Goal: Information Seeking & Learning: Learn about a topic

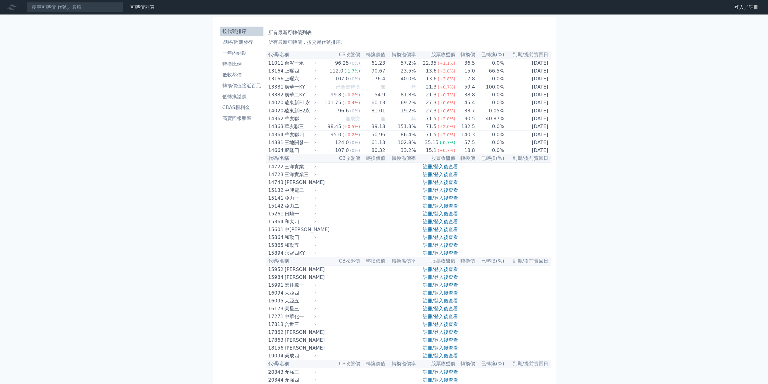
drag, startPoint x: 116, startPoint y: 14, endPoint x: 120, endPoint y: 10, distance: 6.2
click at [118, 12] on nav "可轉債列表 財務數據 可轉債列表 財務數據 登入／註冊 登入／註冊" at bounding box center [384, 7] width 768 height 14
drag, startPoint x: 122, startPoint y: 9, endPoint x: 126, endPoint y: 7, distance: 4.7
click at [123, 9] on input at bounding box center [75, 7] width 97 height 10
click at [123, 7] on input at bounding box center [75, 7] width 97 height 10
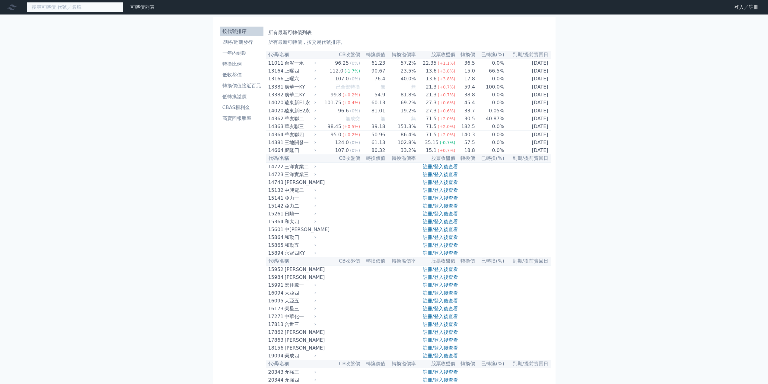
click at [120, 6] on input at bounding box center [75, 7] width 97 height 10
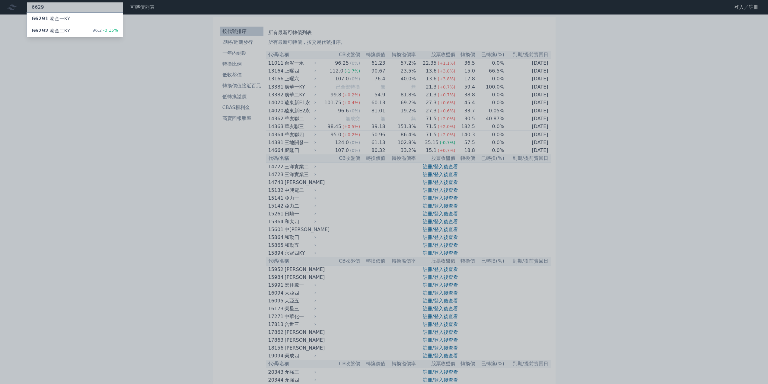
type input "6629"
click at [107, 34] on div "96.2 -0.15%" at bounding box center [105, 30] width 26 height 7
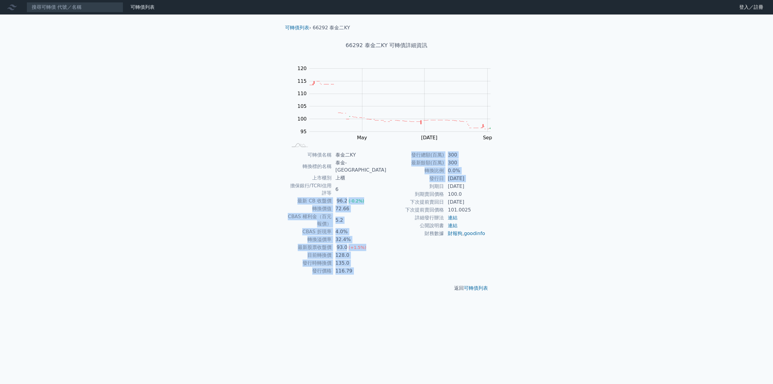
drag, startPoint x: 305, startPoint y: 195, endPoint x: 391, endPoint y: 196, distance: 86.1
click at [391, 196] on div "可轉債名稱 泰金二KY 轉換標的名稱 [GEOGRAPHIC_DATA] 上市櫃別 上櫃 擔保銀行/TCRI信用評等 6 最新 CB 收盤價 96.2 (-0…" at bounding box center [386, 213] width 213 height 124
click at [391, 190] on td "到期日" at bounding box center [415, 186] width 58 height 8
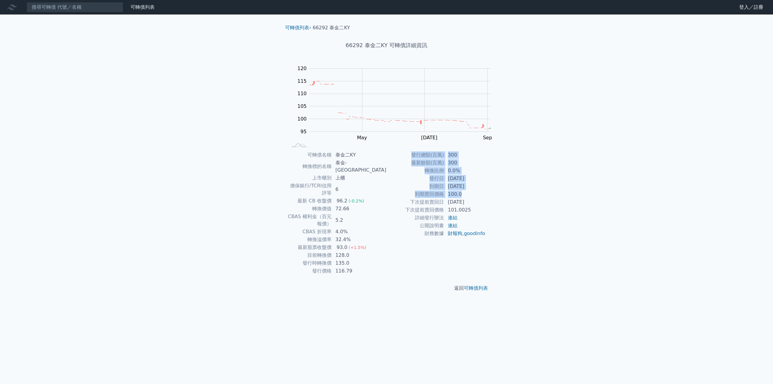
drag, startPoint x: 415, startPoint y: 160, endPoint x: 473, endPoint y: 202, distance: 71.1
click at [473, 202] on tbody "發行總額(百萬) 300 最新餘額(百萬) 300 轉換比例 0.0% 發行日 [DATE] 到期日 [DATE] 到期賣回價格 100.0 下次提前賣回日 …" at bounding box center [435, 194] width 99 height 86
click at [473, 198] on td "100.0" at bounding box center [464, 194] width 41 height 8
drag, startPoint x: 324, startPoint y: 203, endPoint x: 367, endPoint y: 203, distance: 43.5
click at [367, 205] on tr "轉換價值 72.66" at bounding box center [336, 209] width 99 height 8
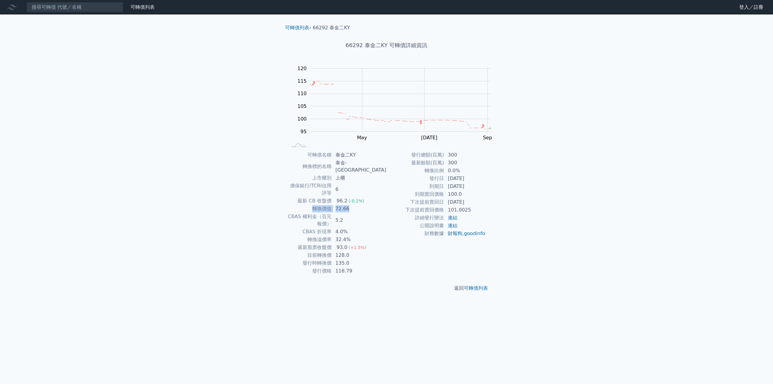
click at [367, 205] on td "72.66" at bounding box center [359, 209] width 55 height 8
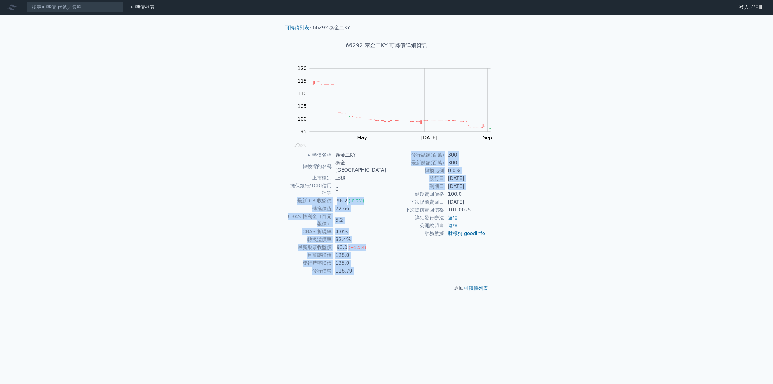
drag, startPoint x: 307, startPoint y: 194, endPoint x: 392, endPoint y: 197, distance: 84.9
click at [392, 197] on div "可轉債名稱 泰金二KY 轉換標的名稱 [GEOGRAPHIC_DATA] 上市櫃別 上櫃 擔保銀行/TCRI信用評等 6 最新 CB 收盤價 96.2 (-0…" at bounding box center [386, 213] width 213 height 124
click at [392, 197] on td "到期賣回價格" at bounding box center [415, 194] width 58 height 8
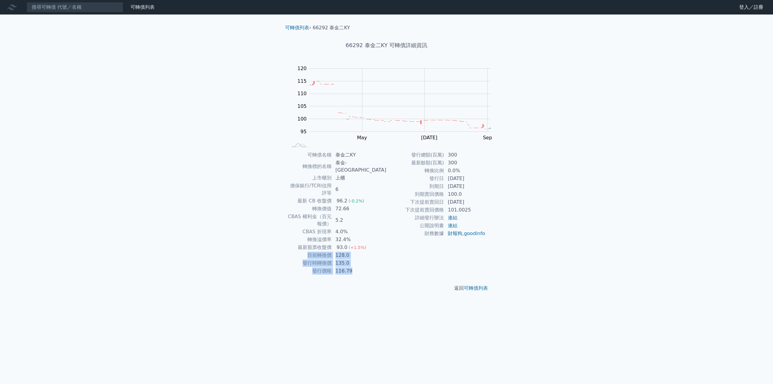
drag, startPoint x: 312, startPoint y: 240, endPoint x: 399, endPoint y: 258, distance: 88.8
click at [399, 258] on div "可轉債名稱 泰金二KY 轉換標的名稱 [GEOGRAPHIC_DATA] 上市櫃別 上櫃 擔保銀行/TCRI信用評等 6 最新 CB 收盤價 96.2 (-0…" at bounding box center [386, 213] width 213 height 124
click at [399, 258] on div "發行總額(百萬) 300 最新餘額(百萬) 300 轉換比例 0.0% 發行日 [DATE] 到期日 [DATE] 到期賣回價格 100.0 下次提前賣回日 …" at bounding box center [435, 213] width 99 height 124
drag, startPoint x: 413, startPoint y: 196, endPoint x: 508, endPoint y: 201, distance: 94.3
click at [502, 201] on div "可轉債列表 › 66292 泰金二KY 66292 泰金二KY 可轉債詳細資訊 Zoom Out 100 85 90 95 100 105 110 115 1…" at bounding box center [387, 157] width 232 height 287
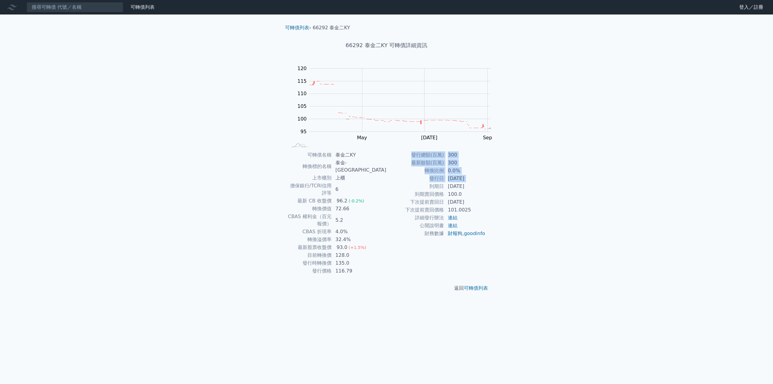
click at [502, 201] on div "可轉債列表 › 66292 泰金二KY 66292 泰金二KY 可轉債詳細資訊 Zoom Out 100 85 90 95 100 105 110 115 1…" at bounding box center [387, 157] width 232 height 287
drag, startPoint x: 452, startPoint y: 192, endPoint x: 484, endPoint y: 197, distance: 32.3
click at [484, 197] on tbody "發行總額(百萬) 300 最新餘額(百萬) 300 轉換比例 0.0% 發行日 [DATE] 到期日 [DATE] 到期賣回價格 100.0 下次提前賣回日 …" at bounding box center [435, 194] width 99 height 86
click at [484, 197] on td "100.0" at bounding box center [464, 194] width 41 height 8
drag, startPoint x: 316, startPoint y: 245, endPoint x: 375, endPoint y: 247, distance: 58.9
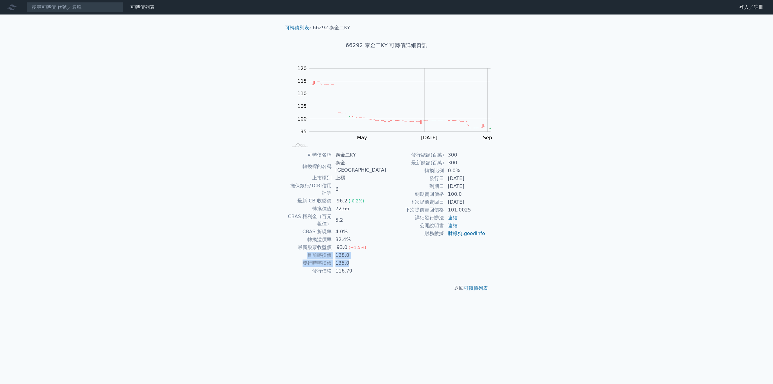
click at [375, 247] on tbody "可轉債名稱 泰金二KY 轉換標的名稱 [GEOGRAPHIC_DATA] 上市櫃別 上櫃 擔保銀行/TCRI信用評等 6 最新 CB 收盤價 96.2 (-0…" at bounding box center [336, 213] width 99 height 124
click at [375, 259] on td "135.0" at bounding box center [359, 263] width 55 height 8
drag, startPoint x: 315, startPoint y: 251, endPoint x: 369, endPoint y: 250, distance: 54.4
click at [369, 259] on tr "發行時轉換價 135.0" at bounding box center [336, 263] width 99 height 8
click at [369, 259] on td "135.0" at bounding box center [359, 263] width 55 height 8
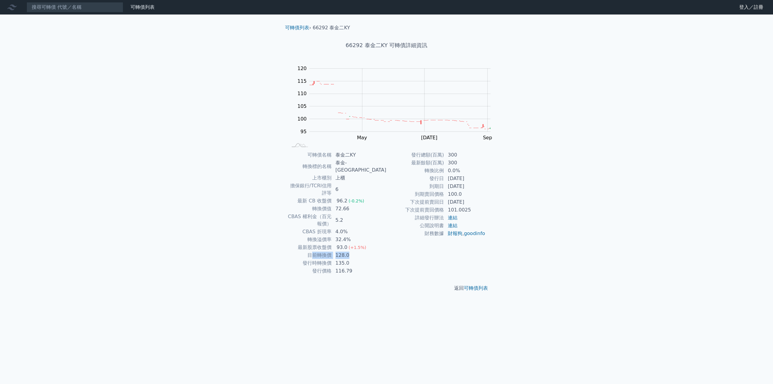
drag, startPoint x: 361, startPoint y: 239, endPoint x: 321, endPoint y: 242, distance: 39.9
click at [321, 251] on tr "目前轉換價 128.0" at bounding box center [336, 255] width 99 height 8
click at [321, 251] on td "目前轉換價" at bounding box center [309, 255] width 44 height 8
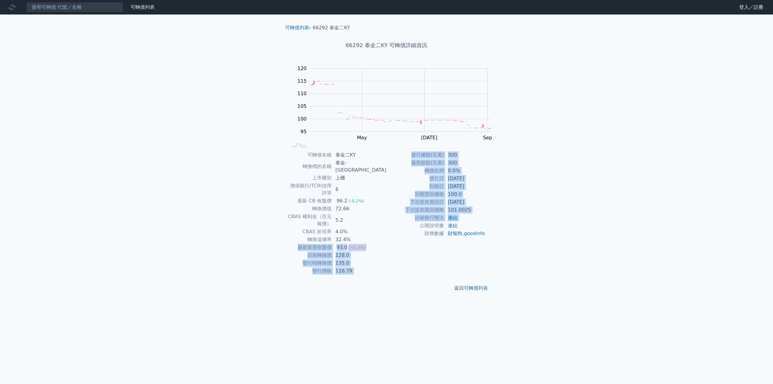
drag, startPoint x: 304, startPoint y: 232, endPoint x: 403, endPoint y: 233, distance: 99.6
click at [403, 233] on div "可轉債名稱 泰金二KY 轉換標的名稱 [GEOGRAPHIC_DATA] 上市櫃別 上櫃 擔保銀行/TCRI信用評等 6 最新 CB 收盤價 96.2 (-0…" at bounding box center [386, 213] width 213 height 124
click at [403, 229] on td "公開說明書" at bounding box center [415, 226] width 58 height 8
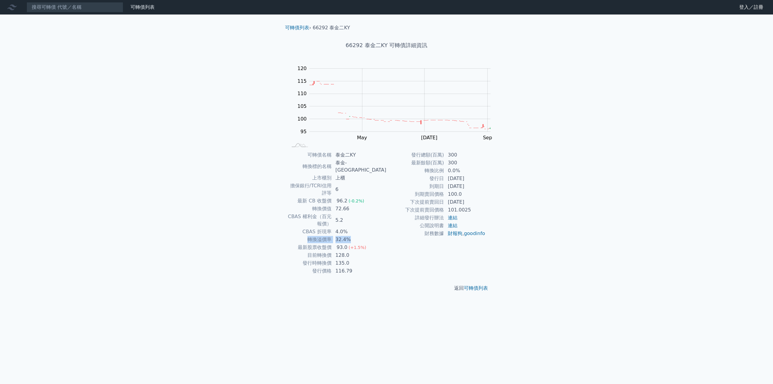
drag, startPoint x: 309, startPoint y: 227, endPoint x: 361, endPoint y: 226, distance: 52.2
click at [361, 236] on tr "轉換溢價率 32.4%" at bounding box center [336, 240] width 99 height 8
click at [362, 236] on td "32.4%" at bounding box center [359, 240] width 55 height 8
drag, startPoint x: 325, startPoint y: 202, endPoint x: 364, endPoint y: 199, distance: 39.0
click at [364, 205] on tr "轉換價值 72.66" at bounding box center [336, 209] width 99 height 8
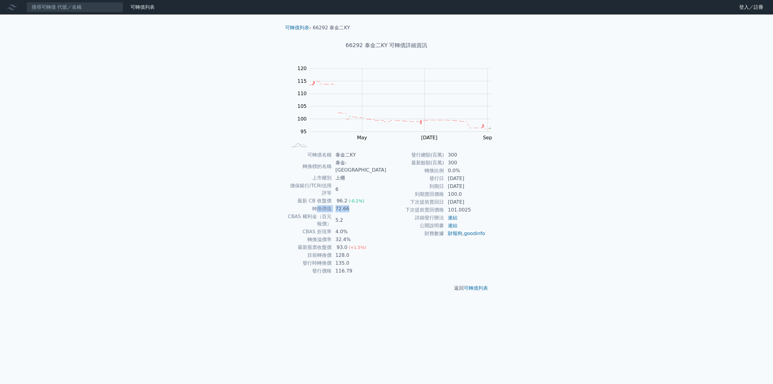
click at [364, 205] on td "72.66" at bounding box center [359, 209] width 55 height 8
click at [94, 8] on input at bounding box center [75, 7] width 97 height 10
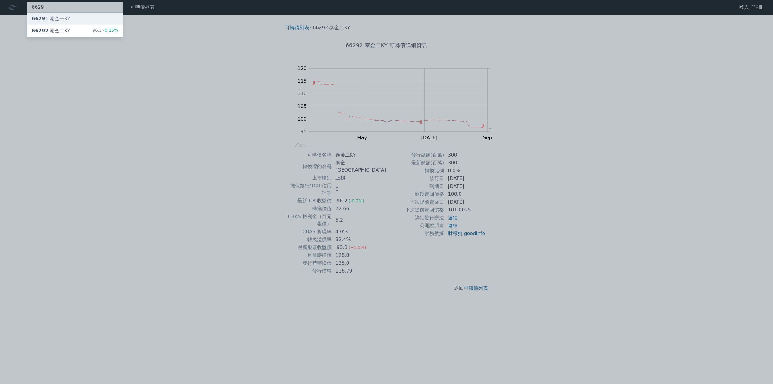
type input "6629"
click at [84, 18] on div "66291 泰金一KY" at bounding box center [75, 19] width 96 height 12
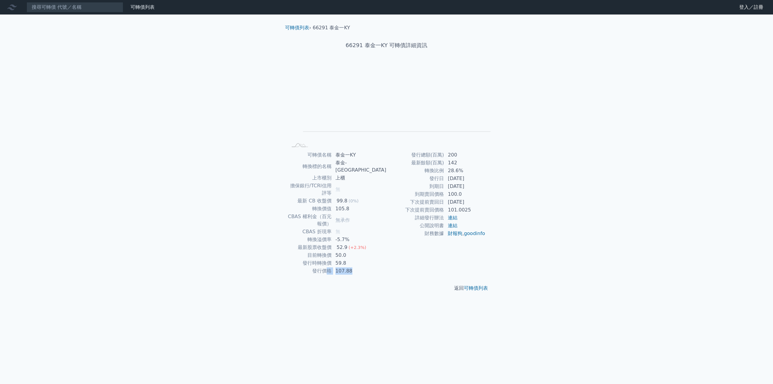
drag, startPoint x: 339, startPoint y: 261, endPoint x: 376, endPoint y: 261, distance: 36.5
click at [376, 267] on tr "發行價格 107.88" at bounding box center [336, 271] width 99 height 8
click at [376, 267] on td "107.88" at bounding box center [359, 271] width 55 height 8
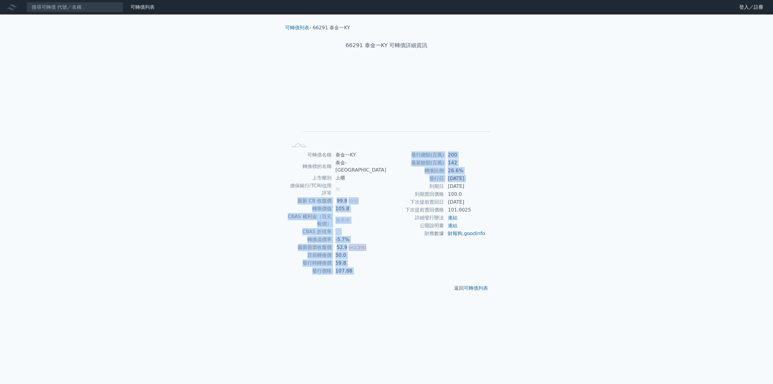
drag, startPoint x: 299, startPoint y: 191, endPoint x: 401, endPoint y: 195, distance: 102.1
click at [401, 195] on div "可轉債名稱 泰金一KY 轉換標的名稱 [GEOGRAPHIC_DATA] 上市櫃別 上櫃 擔保銀行/TCRI信用評等 無 最新 CB 收盤價 99.8 (0%…" at bounding box center [386, 213] width 213 height 124
click at [401, 190] on td "到期日" at bounding box center [415, 186] width 58 height 8
